Goal: Transaction & Acquisition: Purchase product/service

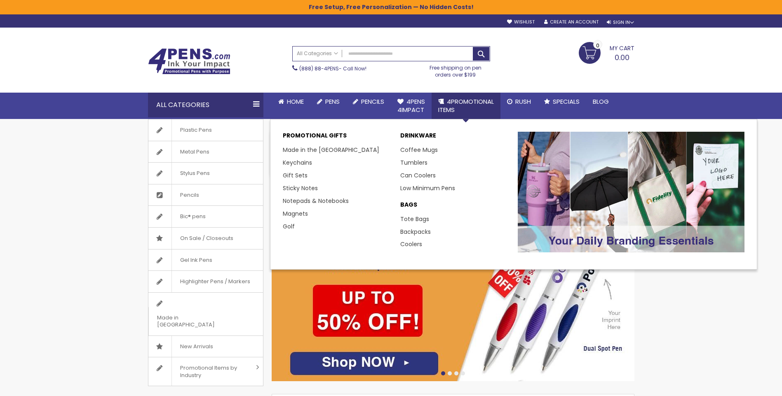
click at [457, 103] on span "4PROMOTIONAL ITEMS" at bounding box center [466, 105] width 56 height 17
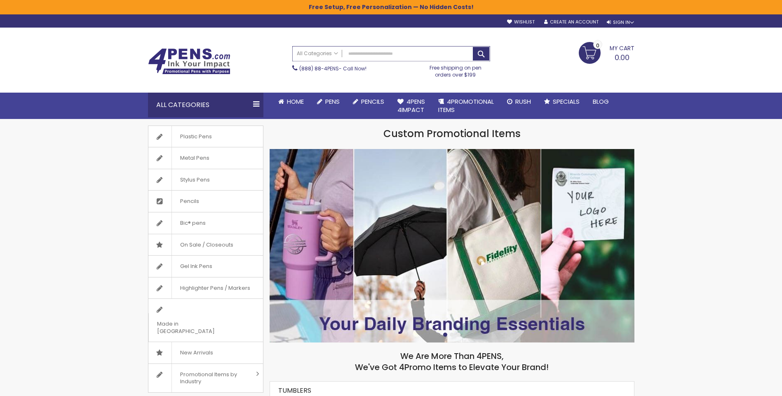
click at [359, 51] on input "Search" at bounding box center [391, 54] width 197 height 14
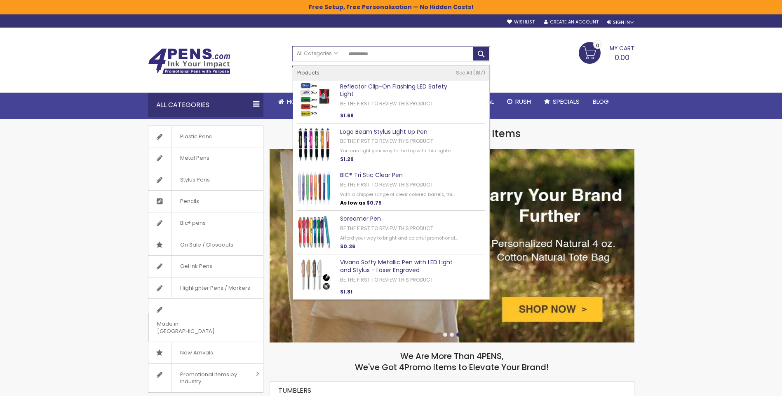
type input "**********"
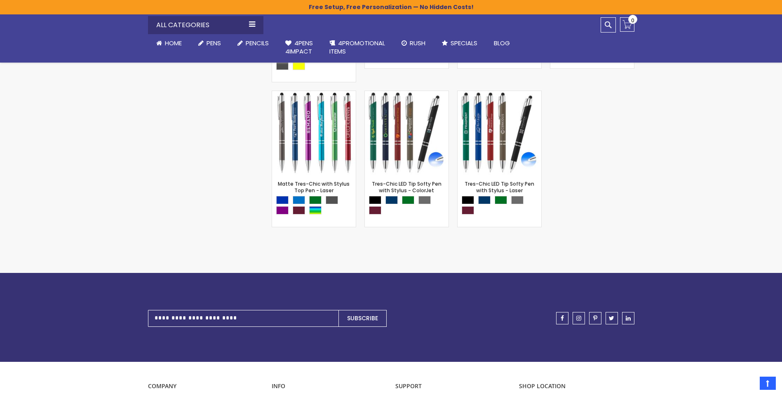
scroll to position [7954, 0]
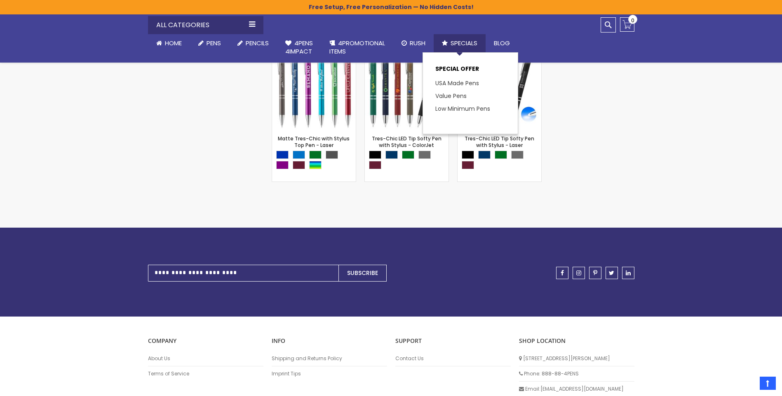
click at [457, 43] on span "Specials" at bounding box center [463, 43] width 27 height 9
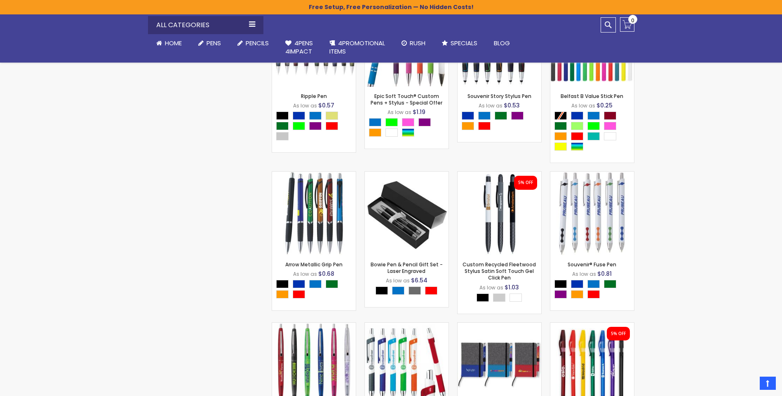
scroll to position [1566, 0]
